Goal: Download file/media

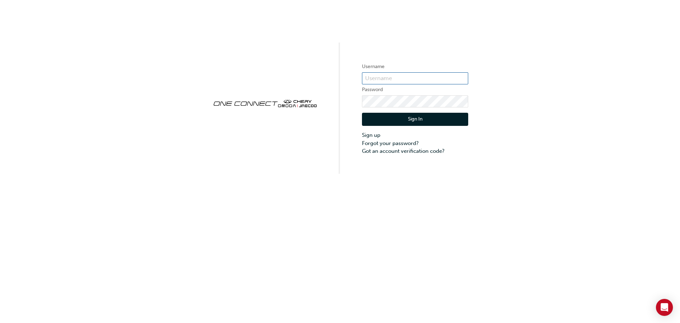
type input "ONE00407"
click at [410, 118] on button "Sign In" at bounding box center [415, 119] width 106 height 13
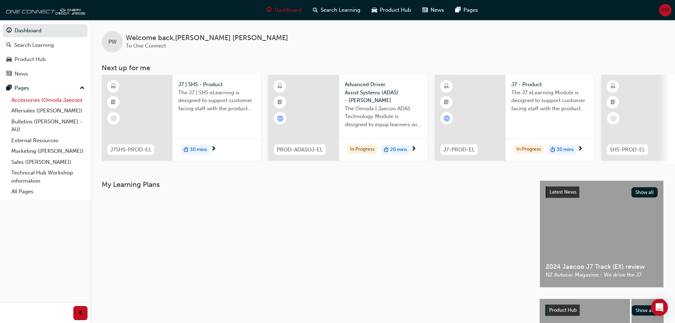
click at [30, 98] on link "Accessories (Omoda Jaecoo)" at bounding box center [47, 100] width 79 height 11
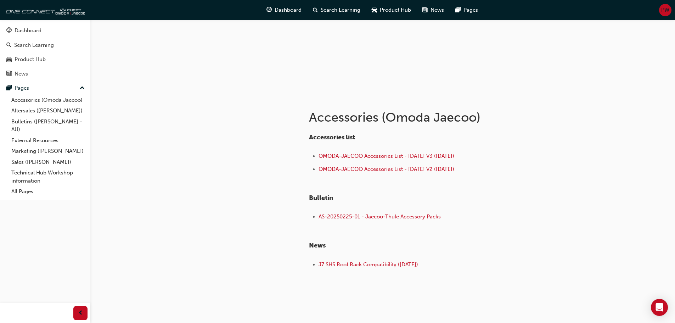
scroll to position [82, 0]
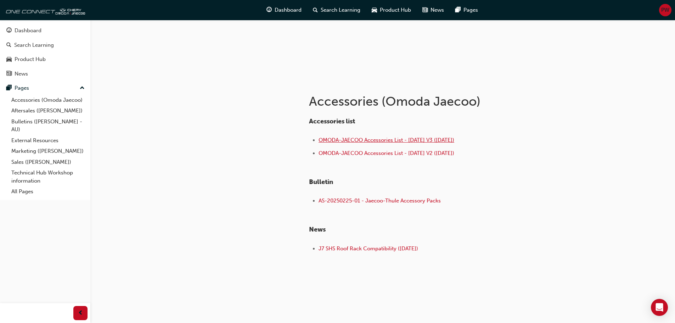
click at [344, 138] on span "OMODA-JAECOO Accessories List - Sep 25 V3 (26.09.25)" at bounding box center [386, 140] width 136 height 6
